Goal: Information Seeking & Learning: Learn about a topic

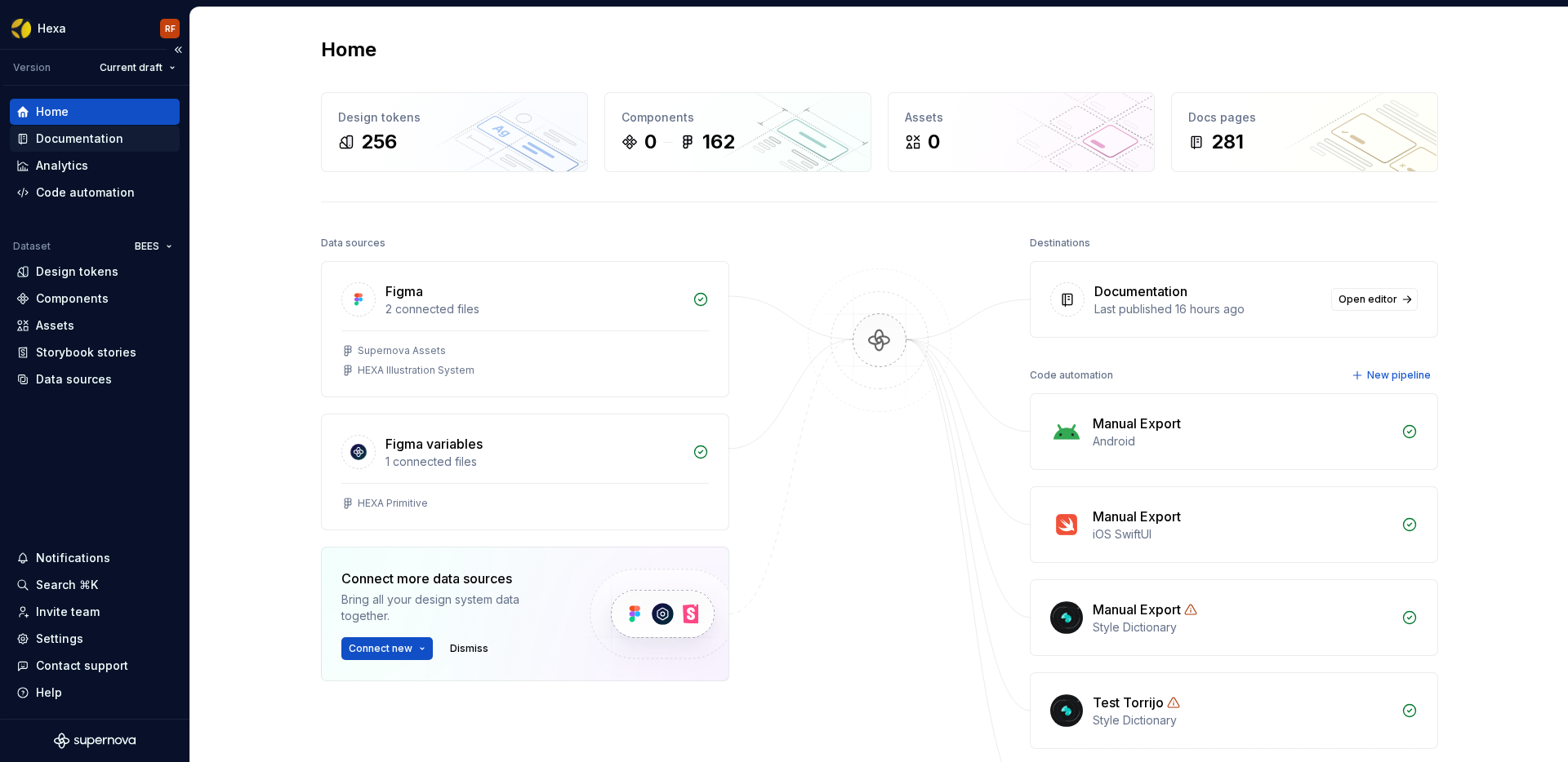
click at [102, 139] on div "Documentation" at bounding box center [80, 138] width 87 height 16
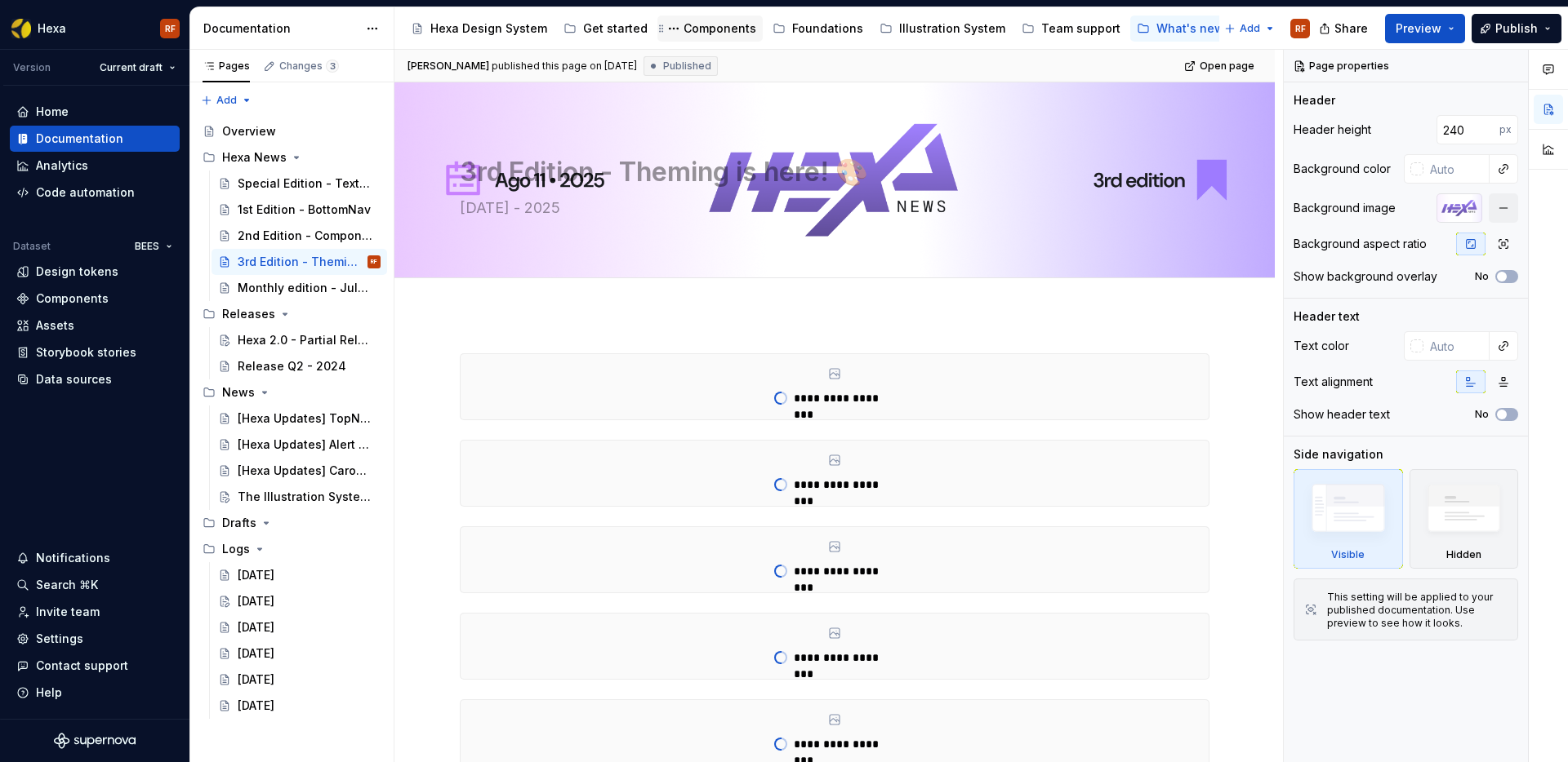
click at [721, 34] on div "Components" at bounding box center [719, 28] width 73 height 16
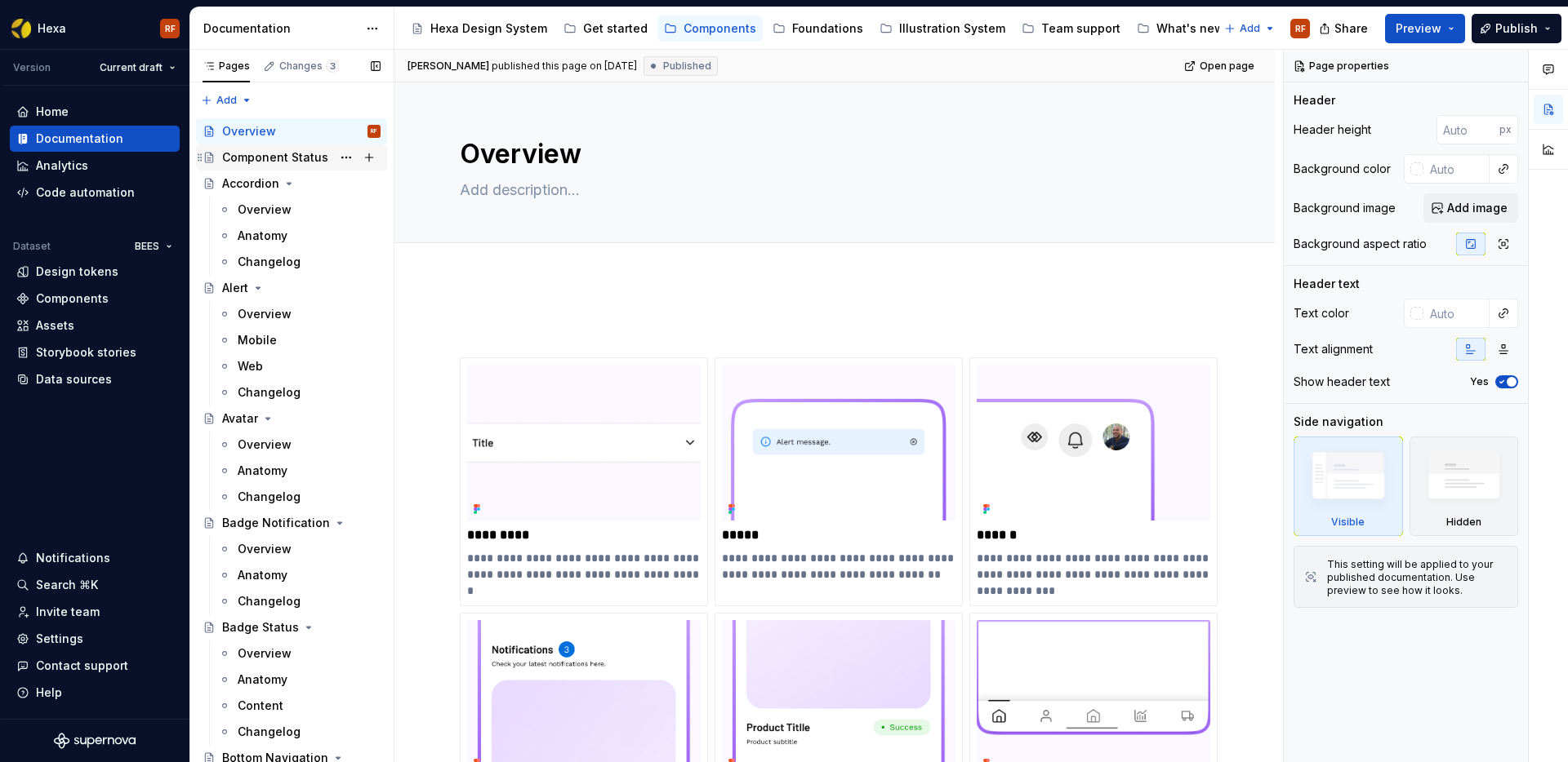
click at [282, 153] on div "Component Status" at bounding box center [275, 157] width 106 height 16
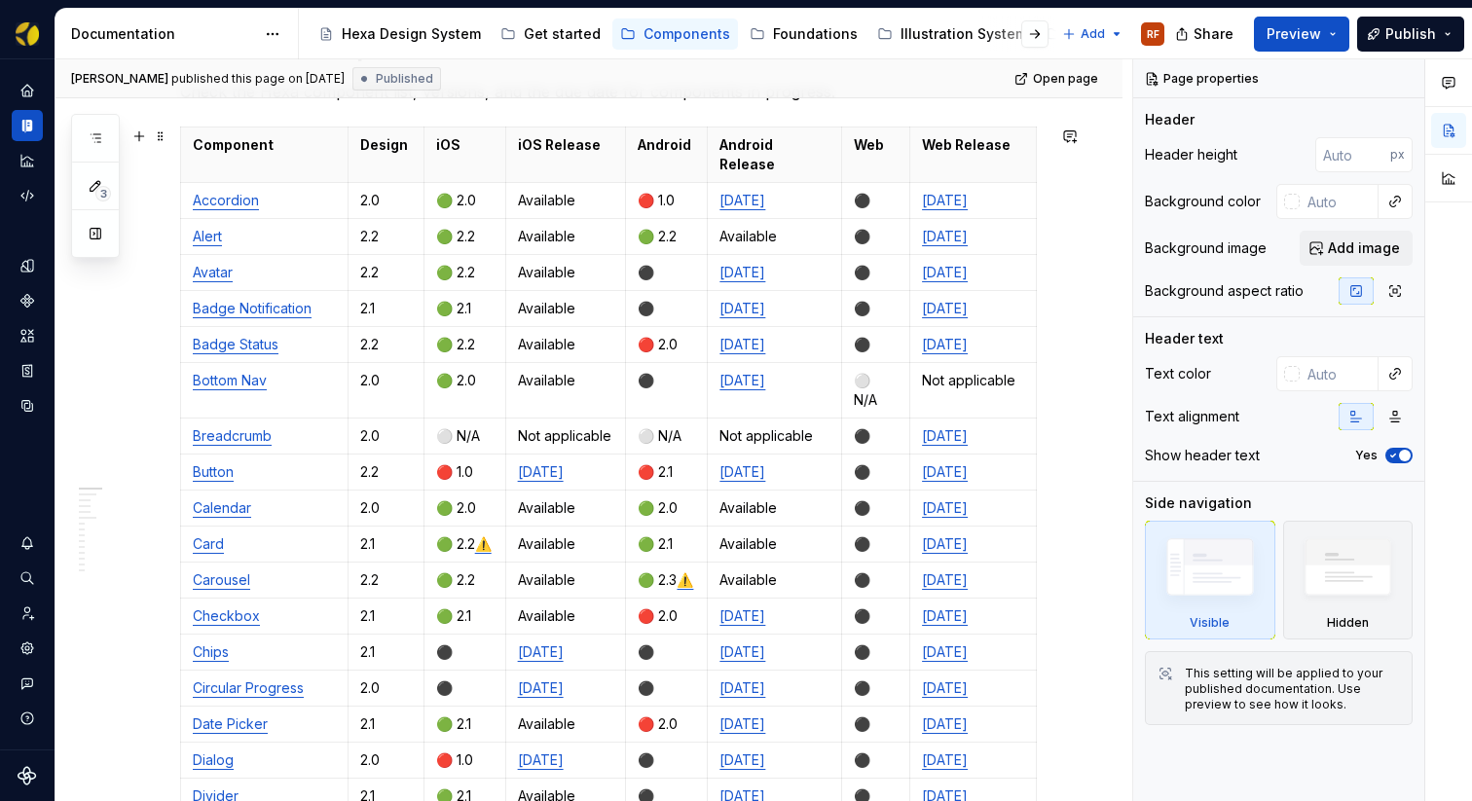
scroll to position [363, 0]
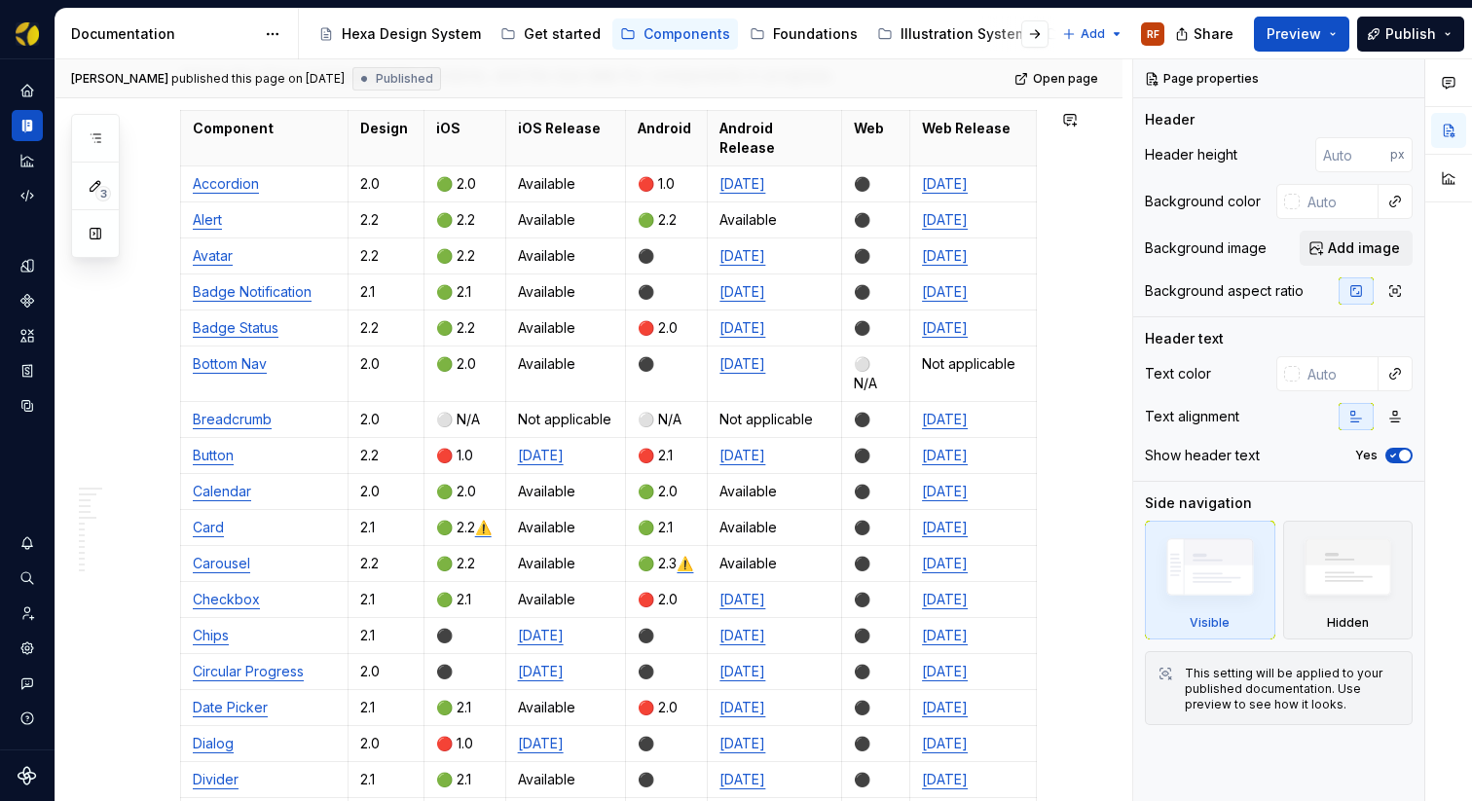
type textarea "*"
